Goal: Task Accomplishment & Management: Use online tool/utility

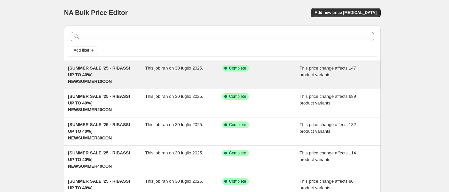
click at [178, 84] on div "This job ran on 30 luglio 2025." at bounding box center [183, 75] width 77 height 20
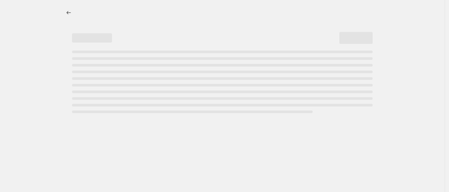
select select "pcap"
select select "no_change"
select select "tag"
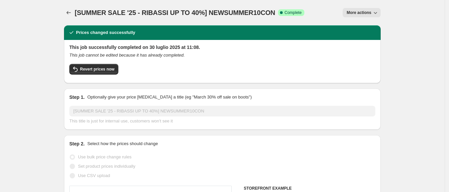
click at [362, 15] on span "More actions" at bounding box center [358, 12] width 25 height 5
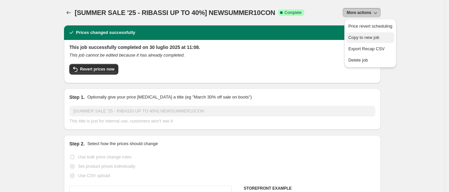
click at [363, 35] on span "Copy to new job" at bounding box center [363, 37] width 31 height 5
select select "pcap"
select select "no_change"
select select "tag"
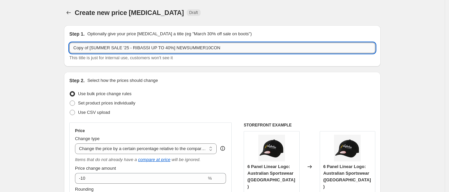
click at [98, 47] on input "Copy of [SUMMER SALE '25 - RIBASSI UP TO 40%] NEWSUMMER10CON" at bounding box center [222, 48] width 306 height 11
click at [227, 47] on input "[SUMMER SALE '25 - RIBASSI UP TO 50%] NEWSUMMER10CON" at bounding box center [222, 48] width 306 height 11
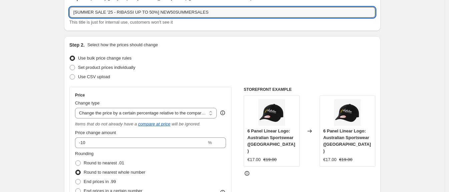
scroll to position [36, 0]
type input "[SUMMER SALE '25 - RIBASSI UP TO 50%] NEW50SUMMERSALES"
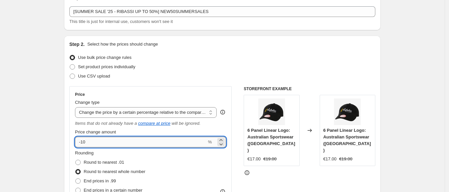
click at [188, 145] on input "-10" at bounding box center [141, 142] width 132 height 11
type input "-50"
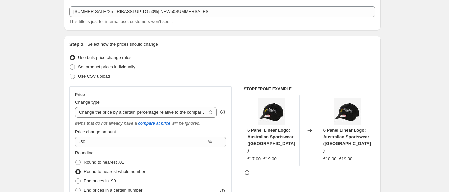
click at [265, 177] on div "STOREFRONT EXAMPLE 6 Panel Linear Logo: Australian Sportswear (UNI) €17.00 €19.…" at bounding box center [309, 172] width 132 height 172
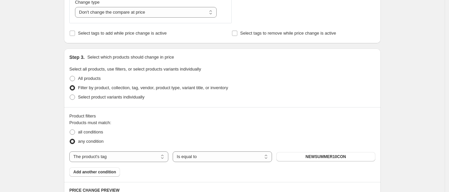
scroll to position [319, 0]
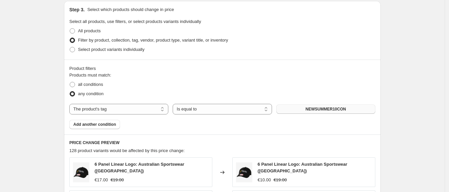
click at [318, 107] on span "NEWSUMMER10CON" at bounding box center [325, 109] width 40 height 5
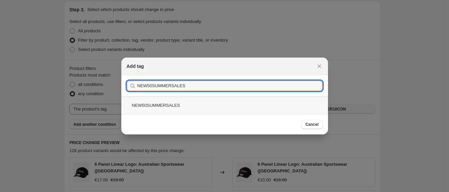
type input "NEW50SUMMERSALES"
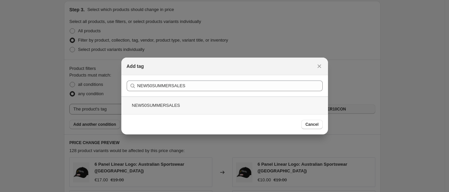
click at [218, 102] on div "NEW50SUMMERSALES" at bounding box center [224, 106] width 206 height 18
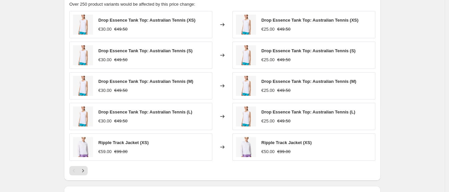
scroll to position [556, 0]
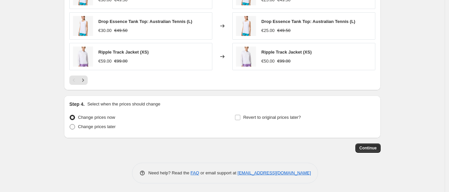
click at [74, 125] on span at bounding box center [72, 126] width 5 height 5
click at [70, 125] on input "Change prices later" at bounding box center [70, 124] width 0 height 0
radio input "true"
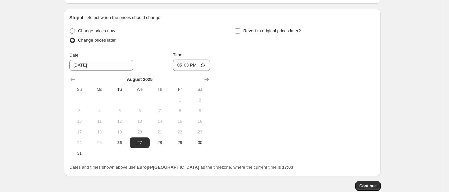
scroll to position [652, 0]
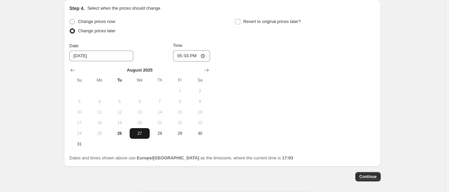
click at [145, 136] on button "27" at bounding box center [140, 133] width 20 height 11
click at [272, 123] on div "Change prices now Change prices later Date [DATE] Time 17:[DATE] Mo Tu We Th Fr…" at bounding box center [222, 83] width 306 height 133
click at [207, 53] on input "17:03" at bounding box center [191, 55] width 37 height 11
type input "14:00"
click at [278, 110] on div "Change prices now Change prices later Date [DATE] Time 14:00 [DATE] Su Mo Tu We…" at bounding box center [222, 83] width 306 height 133
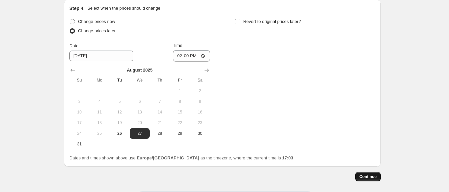
click at [376, 175] on span "Continue" at bounding box center [367, 176] width 17 height 5
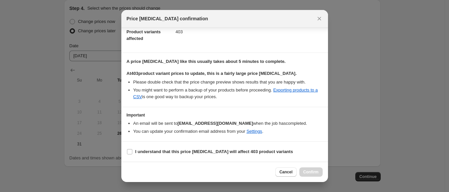
scroll to position [88, 0]
click at [131, 152] on input "I understand that this price [MEDICAL_DATA] will affect 403 product variants" at bounding box center [129, 151] width 5 height 5
checkbox input "true"
click at [312, 169] on button "Confirm" at bounding box center [310, 171] width 23 height 9
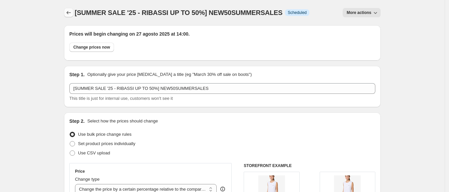
click at [72, 10] on icon "Price change jobs" at bounding box center [68, 12] width 7 height 7
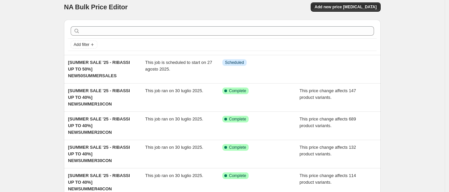
scroll to position [6, 0]
